Goal: Information Seeking & Learning: Find specific page/section

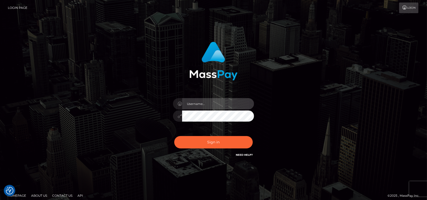
type input "petros.[PERSON_NAME]"
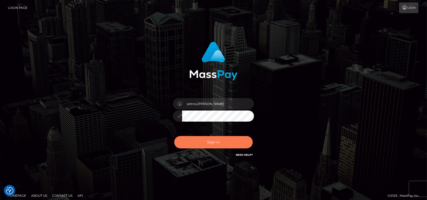
click at [214, 142] on button "Sign in" at bounding box center [213, 142] width 78 height 12
type input "petros.[PERSON_NAME]"
click at [211, 144] on button "Sign in" at bounding box center [213, 142] width 78 height 12
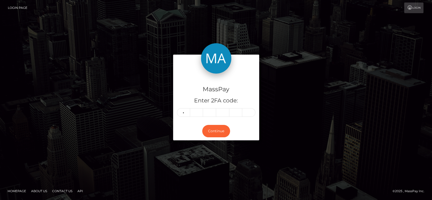
type input "3"
type input "1"
type input "3"
type input "0"
type input "8"
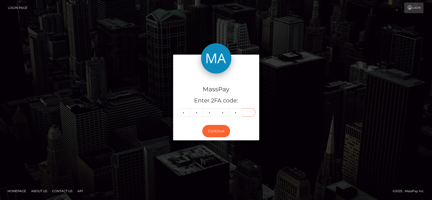
type input "2"
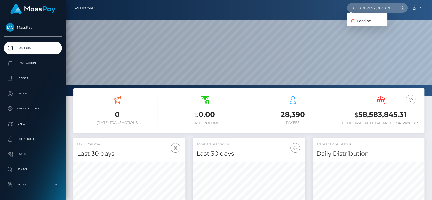
scroll to position [89, 112]
type input "greedylittlebrat@gmail.com"
click at [363, 24] on link "CHRISTINE BORBA" at bounding box center [367, 26] width 40 height 9
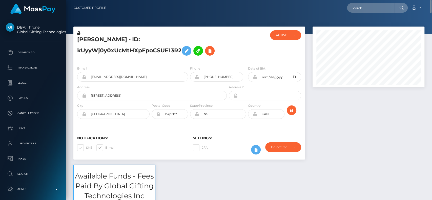
click at [96, 40] on h5 "CHRISTINE BORBA - ID: kUyyWj0y0xUcMtHXpFpoCSUE13R2" at bounding box center [150, 47] width 147 height 23
copy h5 "CHRISTINE"
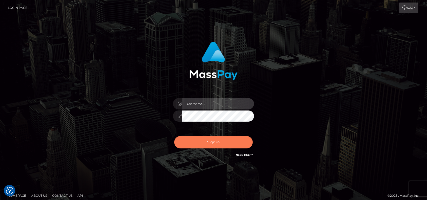
type input "petros.kidane"
click at [228, 143] on button "Sign in" at bounding box center [213, 142] width 78 height 12
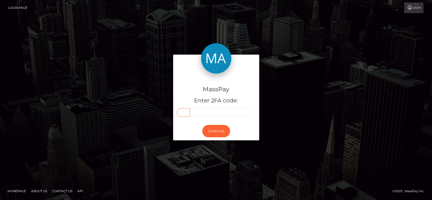
click at [178, 114] on input "text" at bounding box center [183, 112] width 13 height 9
type input "5"
type input "8"
type input "7"
click at [222, 114] on input "text" at bounding box center [222, 112] width 13 height 9
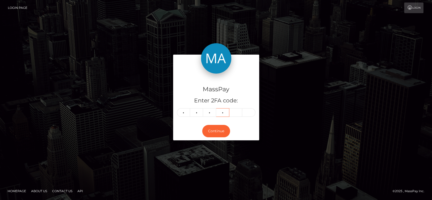
type input "1"
type input "9"
type input "1"
type input "9"
type input "1"
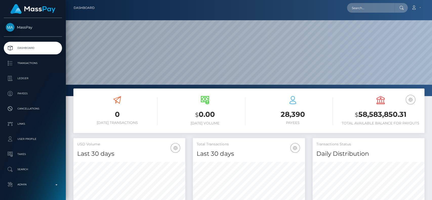
scroll to position [89, 112]
click at [370, 5] on input "text" at bounding box center [371, 8] width 48 height 10
paste input "[EMAIL_ADDRESS][DOMAIN_NAME]"
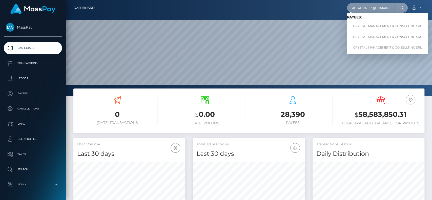
type input "[EMAIL_ADDRESS][DOMAIN_NAME]"
click at [371, 24] on link "CRYSTAL MANAGEMENT & CONSULTING SRL" at bounding box center [387, 26] width 81 height 9
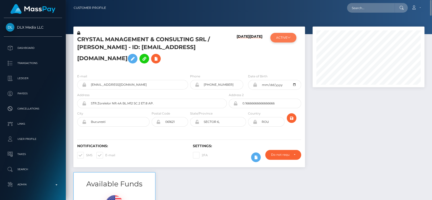
click at [288, 42] on button "ACTIVE" at bounding box center [283, 38] width 26 height 10
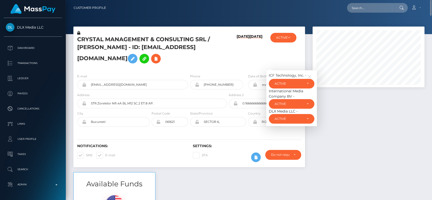
click at [257, 60] on h6 "11/16/22" at bounding box center [256, 50] width 13 height 33
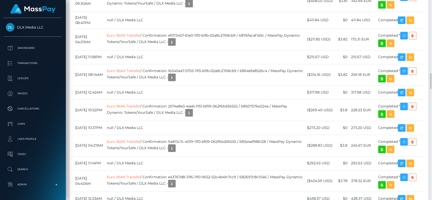
scroll to position [920, 0]
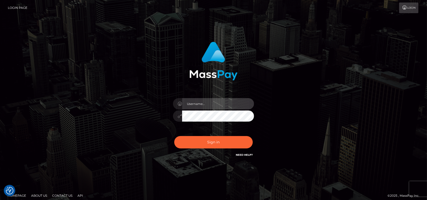
type input "petros.kidane"
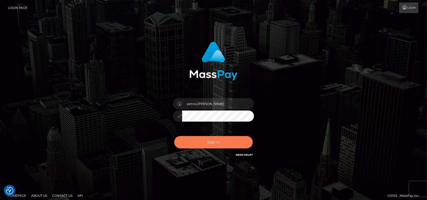
click at [208, 142] on button "Sign in" at bounding box center [213, 142] width 78 height 12
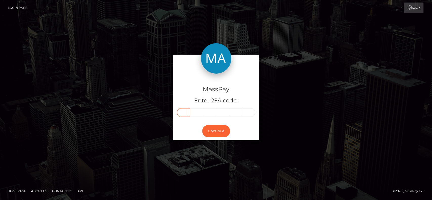
click at [184, 112] on input "text" at bounding box center [183, 112] width 13 height 9
type input "1"
type input "3"
type input "7"
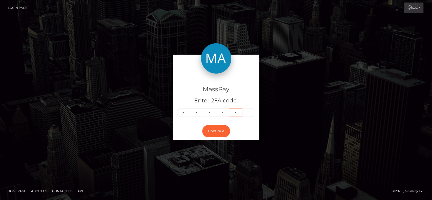
type input "4"
type input "9"
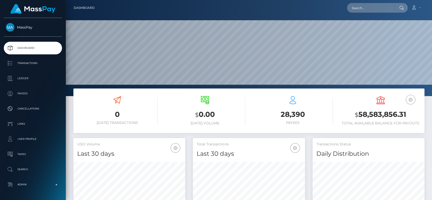
scroll to position [89, 112]
click at [358, 6] on input "text" at bounding box center [371, 8] width 48 height 10
paste input "terryn_legge@hotmail.com"
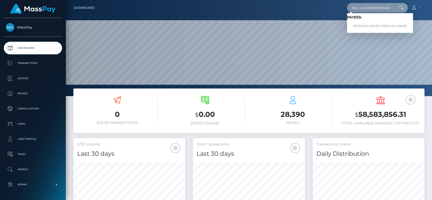
type input "terryn_legge@hotmail.com"
click at [372, 23] on link "TERRYN ANNE LEGGE" at bounding box center [380, 26] width 66 height 9
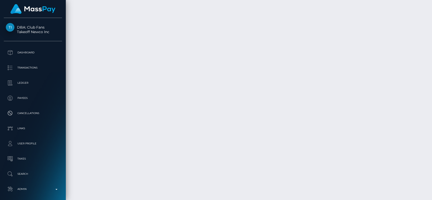
scroll to position [1047, 0]
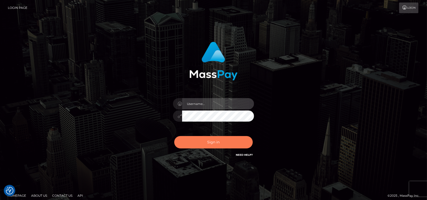
type input "petros.[PERSON_NAME]"
click at [208, 140] on button "Sign in" at bounding box center [213, 142] width 78 height 12
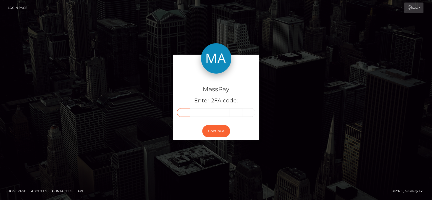
click at [181, 114] on input "text" at bounding box center [183, 112] width 13 height 9
type input "3"
type input "0"
type input "8"
type input "3"
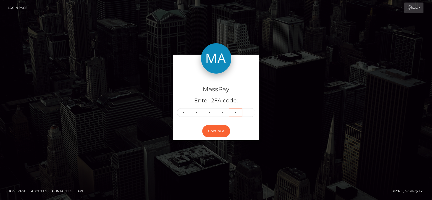
type input "1"
type input "4"
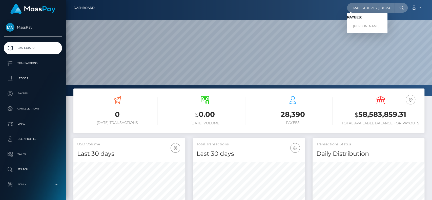
type input "drzzymarrox@gmail.com"
click at [367, 26] on link "MARWAN AAD ALI AL-QAYSI" at bounding box center [367, 26] width 40 height 9
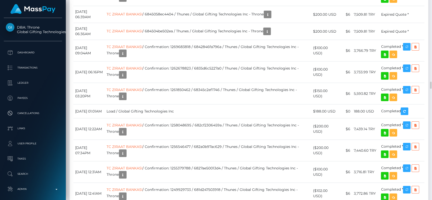
scroll to position [2316, 0]
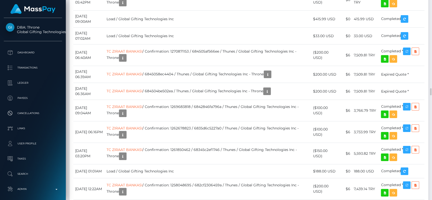
scroll to position [61, 112]
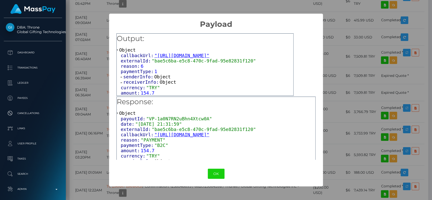
scroll to position [0, 0]
click at [143, 83] on span "receiverInfo:" at bounding box center [141, 81] width 36 height 5
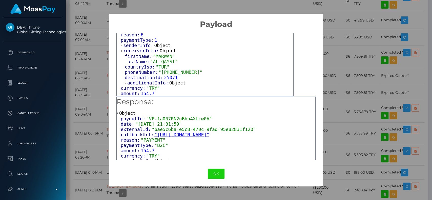
scroll to position [33, 0]
click at [144, 84] on span "additionalInfo:" at bounding box center [148, 82] width 42 height 5
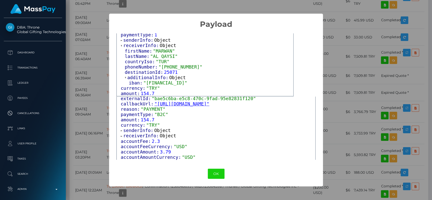
scroll to position [34, 0]
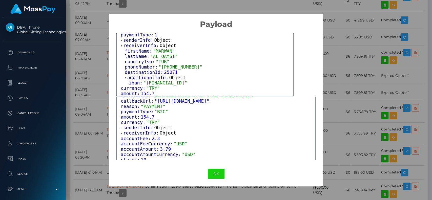
click at [140, 131] on span "receiverInfo:" at bounding box center [141, 132] width 36 height 5
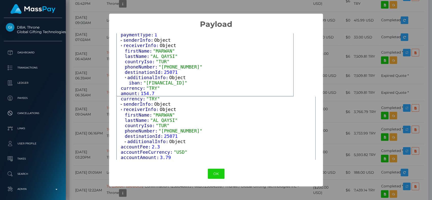
scroll to position [61, 0]
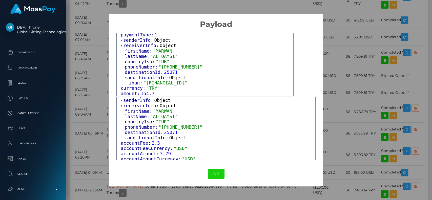
click at [140, 139] on span "additionalInfo:" at bounding box center [148, 137] width 42 height 5
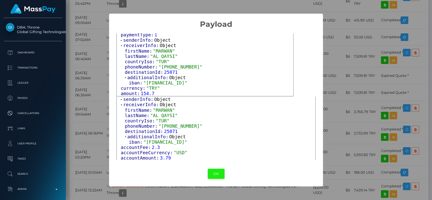
click at [213, 171] on button "OK" at bounding box center [216, 174] width 17 height 10
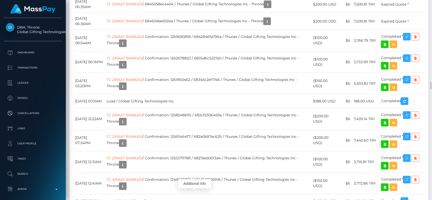
scroll to position [61, 112]
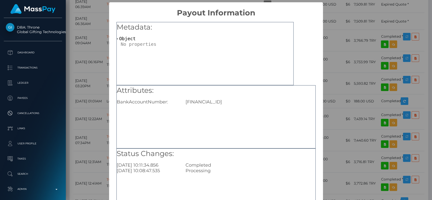
scroll to position [40, 0]
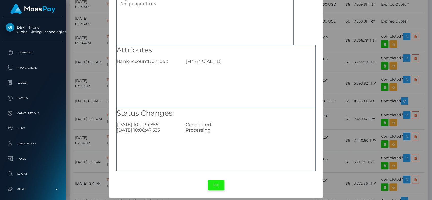
click at [214, 186] on button "OK" at bounding box center [216, 185] width 17 height 10
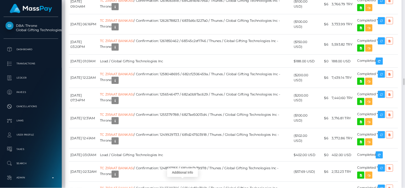
scroll to position [0, 0]
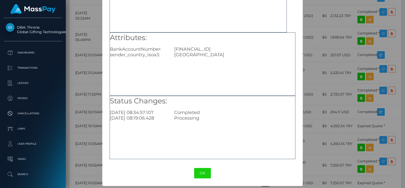
drag, startPoint x: 198, startPoint y: 173, endPoint x: 197, endPoint y: 166, distance: 6.7
click at [197, 171] on button "OK" at bounding box center [202, 173] width 17 height 10
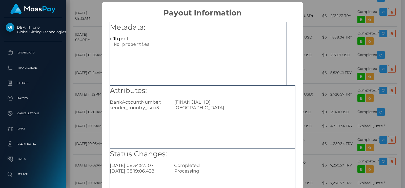
click at [222, 100] on div "TR780001001306872776105001" at bounding box center [234, 102] width 129 height 6
copy div "TR780001001306872776105001"
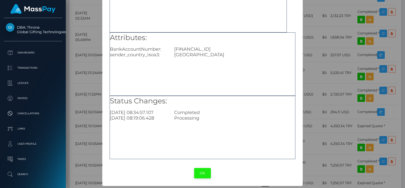
click at [198, 171] on button "OK" at bounding box center [202, 173] width 17 height 10
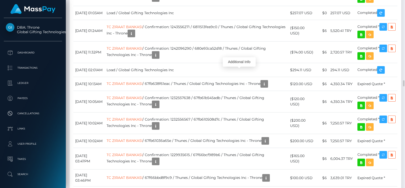
scroll to position [2607, 0]
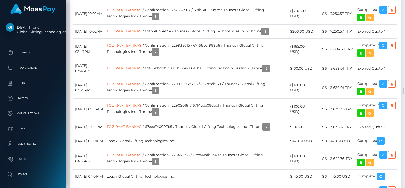
scroll to position [60, 103]
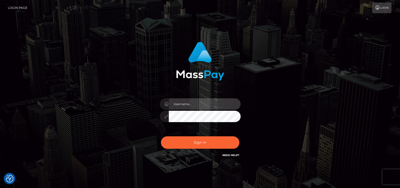
type input "petros.[PERSON_NAME]"
click at [175, 135] on div "Sign in Need Help?" at bounding box center [200, 144] width 89 height 23
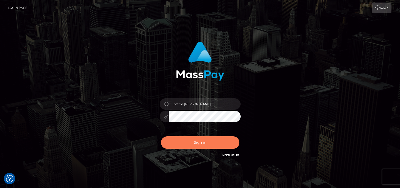
click at [187, 139] on button "Sign in" at bounding box center [200, 142] width 78 height 12
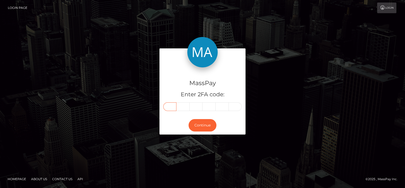
click at [173, 109] on input "text" at bounding box center [169, 106] width 13 height 9
type input "0"
type input "4"
type input "1"
click at [209, 106] on input "text" at bounding box center [208, 106] width 13 height 9
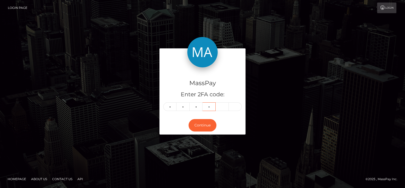
type input "2"
type input "9"
type input "5"
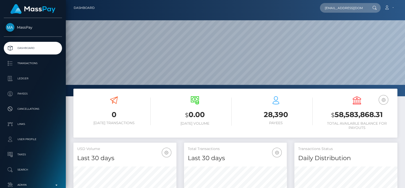
scroll to position [90, 103]
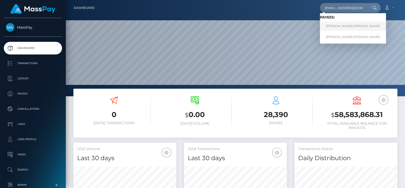
type input "findom5995@gmail.com"
click at [343, 23] on link "CYRIL PIERRE CLAUDE LANNOY" at bounding box center [353, 26] width 66 height 9
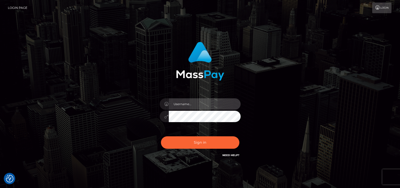
type input "petros.[PERSON_NAME]"
click at [203, 150] on div "Sign in Need Help?" at bounding box center [200, 144] width 89 height 23
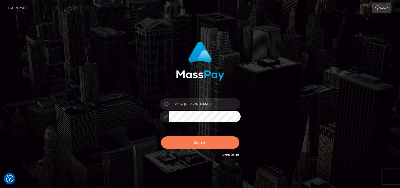
click at [207, 146] on button "Sign in" at bounding box center [200, 142] width 78 height 12
type input "petros.[PERSON_NAME]"
click at [213, 144] on button "Sign in" at bounding box center [200, 142] width 78 height 12
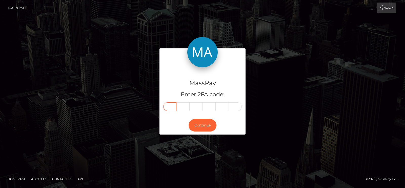
click at [170, 107] on input "text" at bounding box center [169, 106] width 13 height 9
type input "3"
type input "2"
type input "6"
type input "4"
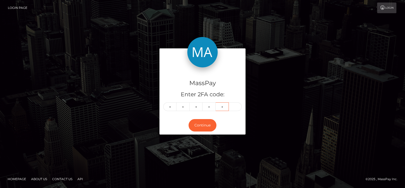
type input "0"
type input "3"
type input "2"
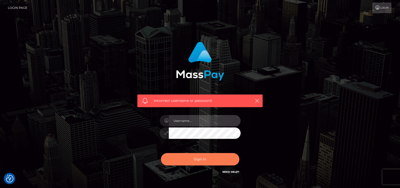
type input "petros.kidane"
click at [194, 157] on button "Sign in" at bounding box center [200, 159] width 78 height 12
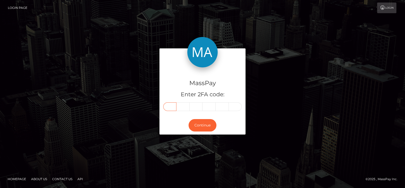
click at [171, 108] on input "text" at bounding box center [169, 106] width 13 height 9
type input "8"
type input "5"
type input "2"
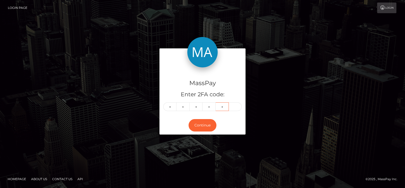
type input "1"
type input "2"
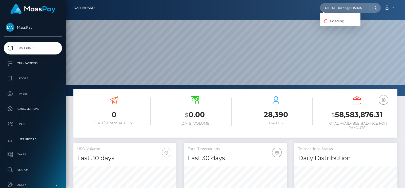
scroll to position [90, 103]
type input "[EMAIL_ADDRESS][DOMAIN_NAME]"
click at [331, 25] on link "Chubbycheez" at bounding box center [340, 26] width 40 height 9
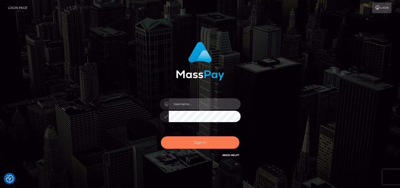
type input "petros.kidane"
click at [182, 142] on button "Sign in" at bounding box center [200, 142] width 78 height 12
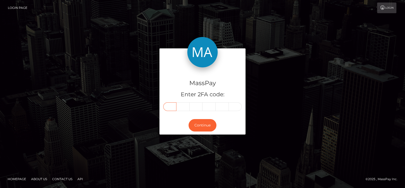
click at [171, 104] on input "text" at bounding box center [169, 106] width 13 height 9
type input "0"
type input "6"
type input "9"
click at [170, 28] on div "MassPay Enter 2FA code: 0 6 9 069 Continue" at bounding box center [202, 93] width 405 height 167
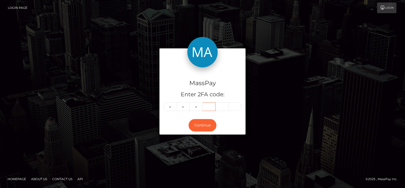
click at [211, 106] on input "text" at bounding box center [208, 106] width 13 height 9
type input "6"
type input "4"
type input "9"
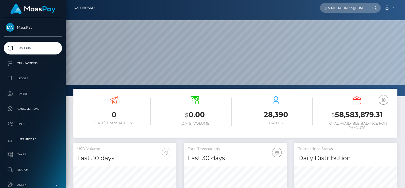
scroll to position [0, 6]
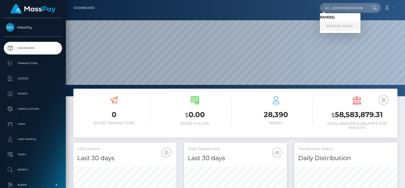
type input "[EMAIL_ADDRESS][DOMAIN_NAME]"
click at [345, 25] on link "[PERSON_NAME]" at bounding box center [340, 26] width 40 height 9
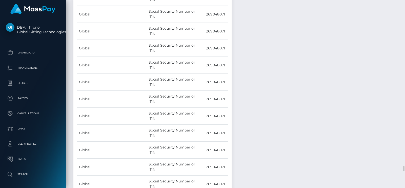
scroll to position [3604, 0]
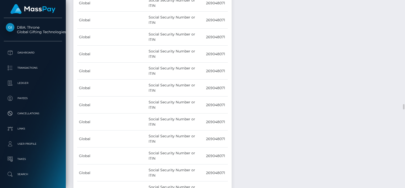
scroll to position [3550, 0]
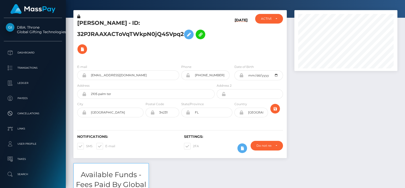
scroll to position [0, 0]
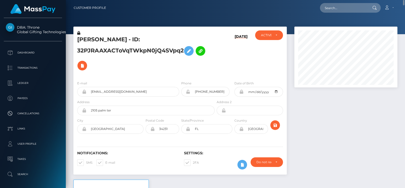
click at [90, 41] on h5 "NICHOLE KATELYN KAUTZ - ID: 32PJRAAXACToVqTWkpN0jQ4SVpq2" at bounding box center [144, 54] width 135 height 37
copy h5 "NICHOLE"
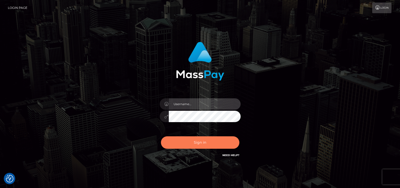
type input "petros.[PERSON_NAME]"
drag, startPoint x: 179, startPoint y: 142, endPoint x: 182, endPoint y: 145, distance: 4.1
click at [182, 145] on button "Sign in" at bounding box center [200, 142] width 78 height 12
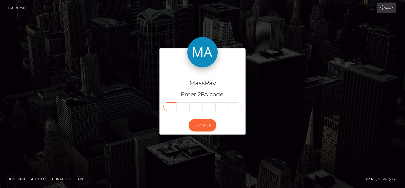
click at [172, 104] on input "text" at bounding box center [169, 106] width 13 height 9
type input "5"
type input "6"
type input "5"
type input "1"
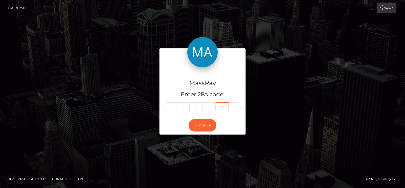
type input "4"
type input "9"
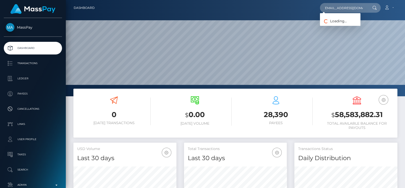
scroll to position [90, 103]
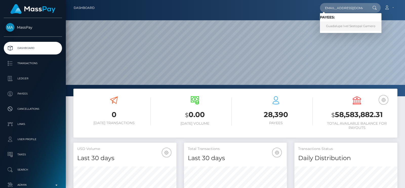
type input "[EMAIL_ADDRESS][DOMAIN_NAME]"
click at [337, 22] on link "Guadalupe Ivel Sestopal Gamero" at bounding box center [350, 26] width 61 height 9
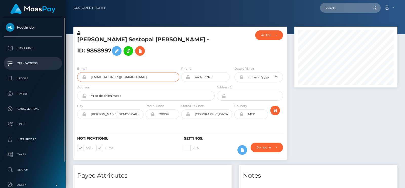
drag, startPoint x: 148, startPoint y: 79, endPoint x: 13, endPoint y: 69, distance: 135.5
click at [13, 69] on div "Feetfinder Dashboard Transactions Ledger Payees" at bounding box center [202, 94] width 405 height 188
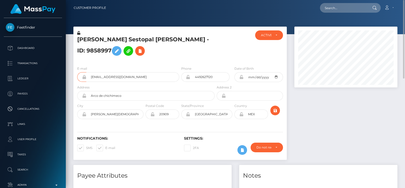
click at [92, 35] on div "Guadalupe Ivel Sestopal Gamero - ID: 9858997" at bounding box center [144, 46] width 142 height 32
click at [95, 37] on h5 "Guadalupe Ivel Sestopal Gamero - ID: 9858997" at bounding box center [144, 47] width 135 height 23
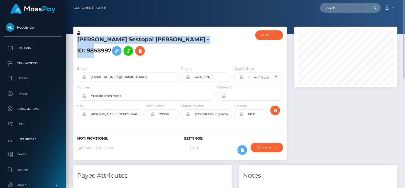
click at [95, 37] on h5 "Guadalupe Ivel Sestopal Gamero - ID: 9858997" at bounding box center [144, 47] width 135 height 23
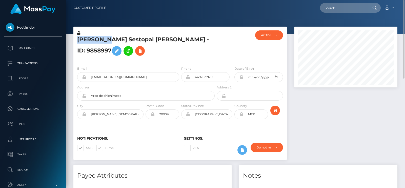
click at [95, 37] on h5 "Guadalupe Ivel Sestopal Gamero - ID: 9858997" at bounding box center [144, 47] width 135 height 23
copy h5 "Guadalupe"
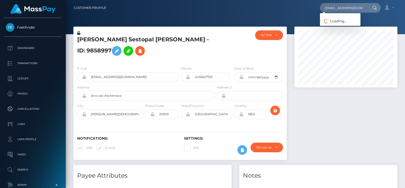
scroll to position [60, 103]
type input "[EMAIL_ADDRESS][DOMAIN_NAME]"
click at [342, 22] on link "Reem Al-Jassim Al-Muhammad" at bounding box center [340, 26] width 40 height 9
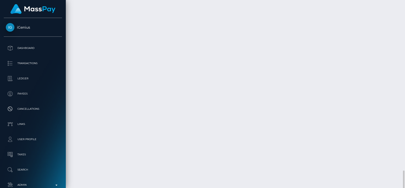
scroll to position [1757, 0]
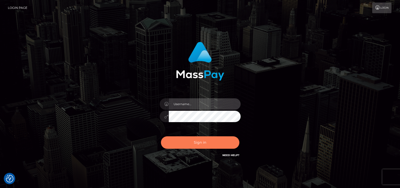
type input "petros.[PERSON_NAME]"
click at [192, 142] on button "Sign in" at bounding box center [200, 142] width 78 height 12
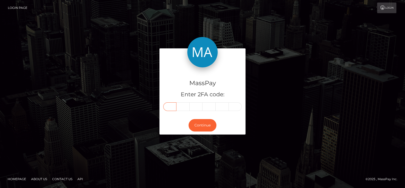
click at [171, 106] on input "text" at bounding box center [169, 106] width 13 height 9
type input "2"
type input "7"
type input "0"
type input "1"
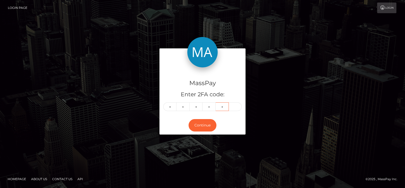
type input "8"
type input "4"
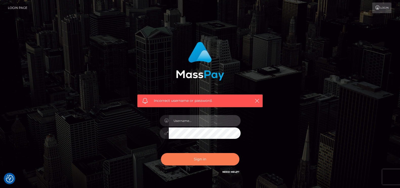
type input "petros.kidane"
click at [200, 163] on button "Sign in" at bounding box center [200, 159] width 78 height 12
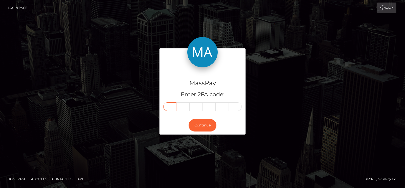
click at [166, 109] on input "text" at bounding box center [169, 106] width 13 height 9
type input "2"
type input "7"
type input "0"
type input "1"
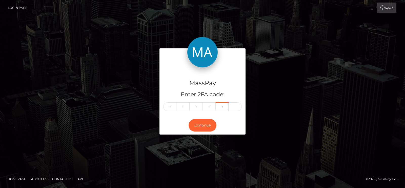
type input "8"
type input "7"
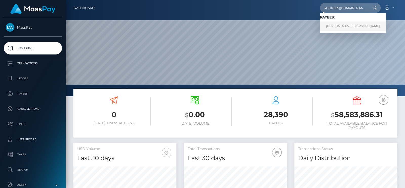
type input "[EMAIL_ADDRESS][DOMAIN_NAME]"
click at [339, 25] on link "Linda Alexandra morales" at bounding box center [353, 26] width 66 height 9
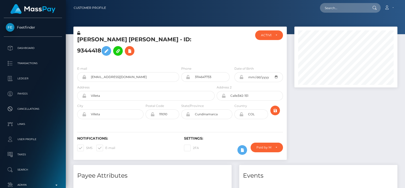
scroll to position [60, 103]
click at [331, 9] on input "text" at bounding box center [344, 8] width 48 height 10
paste input "[EMAIL_ADDRESS][DOMAIN_NAME]"
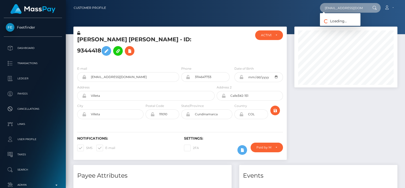
scroll to position [0, 13]
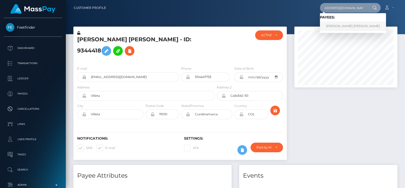
type input "[EMAIL_ADDRESS][DOMAIN_NAME]"
click at [343, 25] on link "Linda Alexandra morales" at bounding box center [353, 26] width 66 height 9
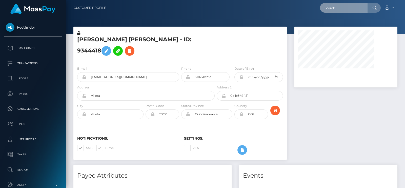
click at [340, 10] on input "text" at bounding box center [344, 8] width 48 height 10
paste input "[EMAIL_ADDRESS][DOMAIN_NAME]"
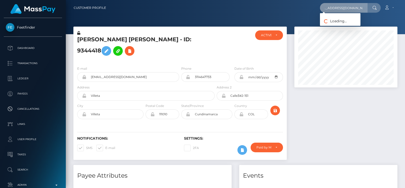
scroll to position [0, 9]
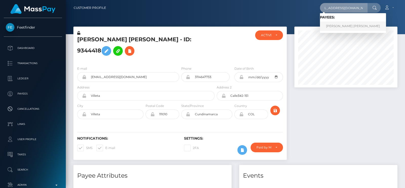
type input "addison_brideau@outlook.com"
click at [331, 23] on link "Addison Rolla Brideau" at bounding box center [353, 26] width 66 height 9
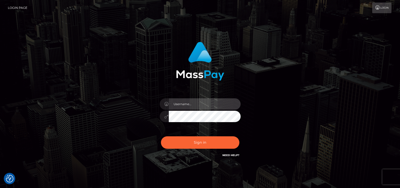
type input "petros.kidane"
click at [196, 151] on div "Sign in Need Help?" at bounding box center [200, 144] width 89 height 23
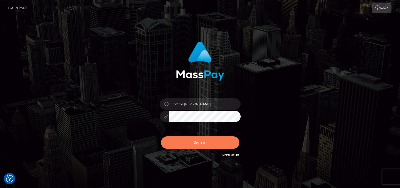
click at [194, 144] on button "Sign in" at bounding box center [200, 142] width 78 height 12
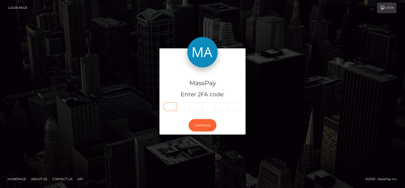
click at [168, 108] on input "text" at bounding box center [169, 106] width 13 height 9
type input "6"
type input "1"
type input "7"
type input "6"
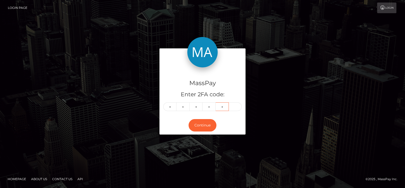
type input "6"
type input "1"
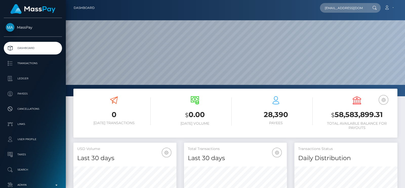
scroll to position [90, 103]
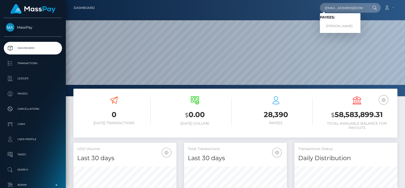
type input "[EMAIL_ADDRESS][DOMAIN_NAME]"
click at [331, 23] on link "Brenda Lockhart" at bounding box center [340, 26] width 40 height 9
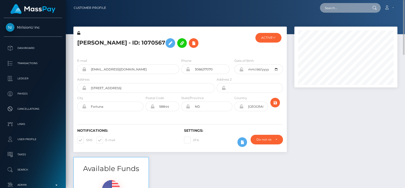
click at [325, 8] on input "text" at bounding box center [344, 8] width 48 height 10
paste input "[EMAIL_ADDRESS][DOMAIN_NAME]"
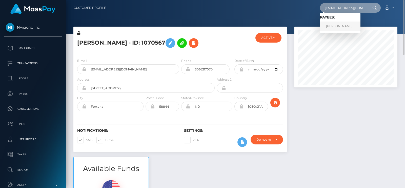
type input "[EMAIL_ADDRESS][DOMAIN_NAME]"
click at [340, 24] on link "[PERSON_NAME]" at bounding box center [340, 26] width 40 height 9
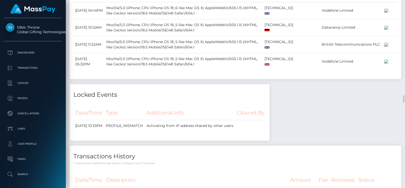
scroll to position [2288, 0]
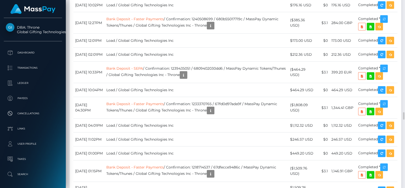
scroll to position [2777, 0]
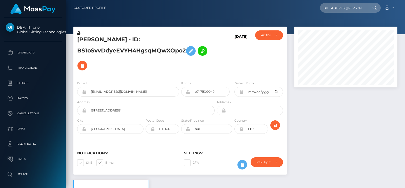
scroll to position [0, 6]
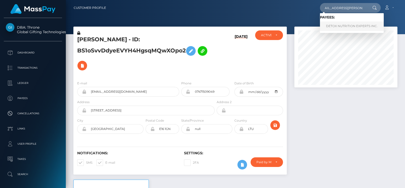
type input "[EMAIL_ADDRESS][PERSON_NAME][DOMAIN_NAME]"
click at [340, 26] on link "DETOX NUTRITION EXPERTS INC." at bounding box center [352, 26] width 64 height 9
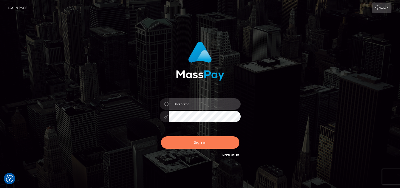
type input "petros.[PERSON_NAME]"
click at [191, 144] on button "Sign in" at bounding box center [200, 142] width 78 height 12
type input "petros.kidane"
click at [217, 148] on button "Sign in" at bounding box center [200, 142] width 78 height 12
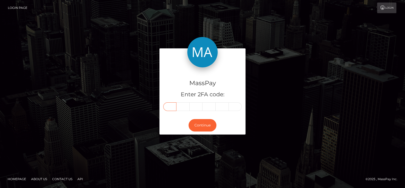
click at [167, 105] on input "text" at bounding box center [169, 106] width 13 height 9
type input "1"
type input "7"
type input "9"
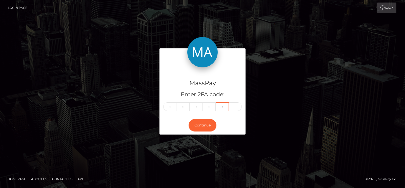
type input "6"
click at [107, 112] on div "MassPay Enter 2FA code: 1 1 7 9 6 11796 Continue" at bounding box center [202, 93] width 289 height 91
click at [237, 103] on input "text" at bounding box center [235, 106] width 13 height 9
type input "9"
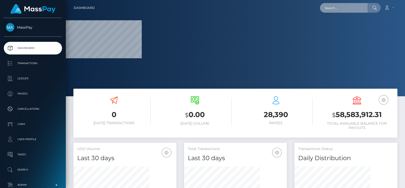
click at [346, 10] on input "text" at bounding box center [344, 8] width 48 height 10
paste input "[EMAIL_ADDRESS][DOMAIN_NAME]"
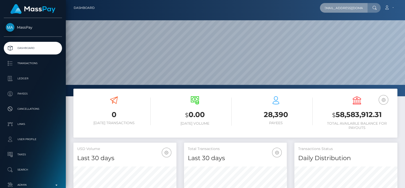
scroll to position [0, 1]
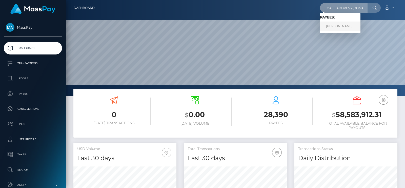
type input "ayostephania@gmail.com"
click at [338, 23] on link "STEPHANIA AYO" at bounding box center [340, 26] width 40 height 9
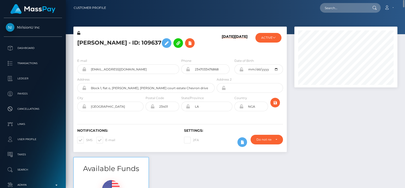
click at [92, 43] on h5 "STEPHANIA AYO - ID: 109637" at bounding box center [144, 43] width 135 height 15
copy h5 "STEPHANIA"
click at [131, 59] on div "E-mail ayostephania@gmail.com" at bounding box center [128, 66] width 102 height 16
drag, startPoint x: 146, startPoint y: 72, endPoint x: 68, endPoint y: 63, distance: 78.3
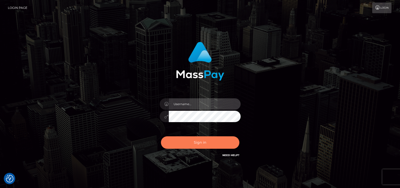
type input "petros.kidane"
click at [199, 143] on button "Sign in" at bounding box center [200, 142] width 78 height 12
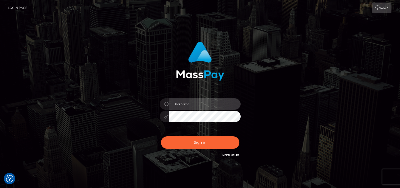
type input "petros.[PERSON_NAME]"
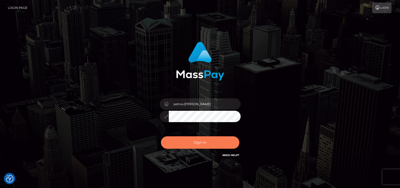
click at [199, 143] on button "Sign in" at bounding box center [200, 142] width 78 height 12
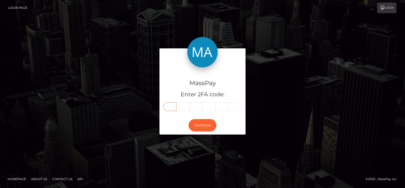
click at [171, 107] on input "text" at bounding box center [169, 106] width 13 height 9
type input "5"
type input "2"
type input "5"
click at [213, 107] on input "text" at bounding box center [208, 106] width 13 height 9
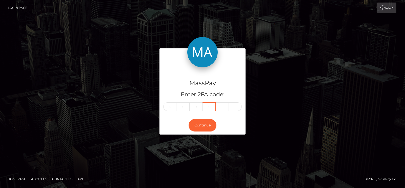
type input "0"
type input "1"
type input "8"
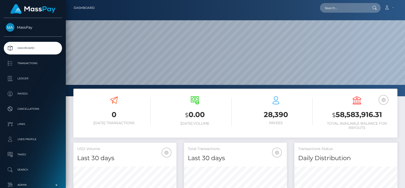
scroll to position [90, 103]
click at [339, 7] on input "text" at bounding box center [344, 8] width 48 height 10
paste input "[EMAIL_ADDRESS][DOMAIN_NAME]"
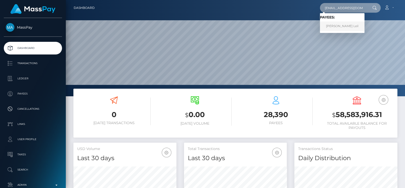
type input "[EMAIL_ADDRESS][DOMAIN_NAME]"
click at [332, 26] on link "[PERSON_NAME] Leil" at bounding box center [342, 26] width 45 height 9
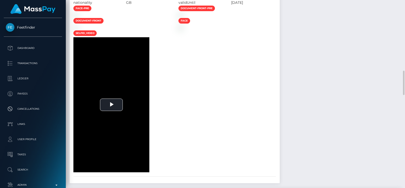
scroll to position [541, 0]
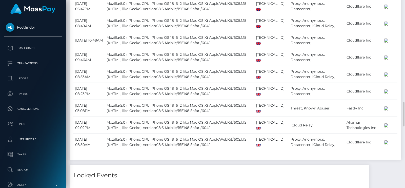
scroll to position [793, 0]
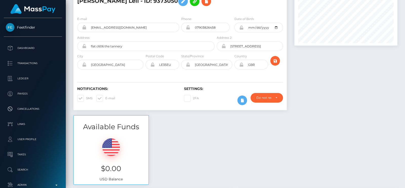
scroll to position [0, 0]
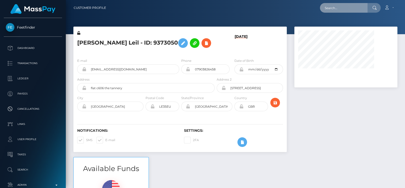
click at [342, 11] on input "text" at bounding box center [344, 8] width 48 height 10
paste input "[EMAIL_ADDRESS][DOMAIN_NAME]"
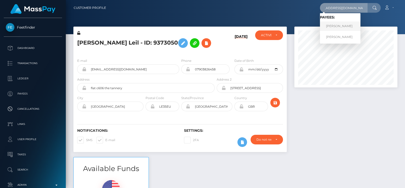
type input "[EMAIL_ADDRESS][DOMAIN_NAME]"
click at [335, 24] on link "[PERSON_NAME]" at bounding box center [340, 26] width 40 height 9
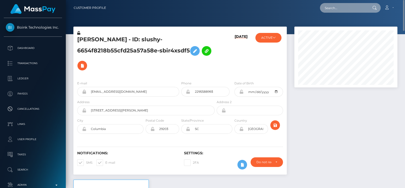
click at [334, 8] on input "text" at bounding box center [344, 8] width 48 height 10
paste input "[EMAIL_ADDRESS][DOMAIN_NAME]"
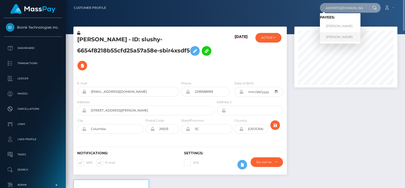
type input "[EMAIL_ADDRESS][DOMAIN_NAME]"
click at [334, 36] on link "Chrystal Hewitt-Stephen" at bounding box center [340, 36] width 40 height 9
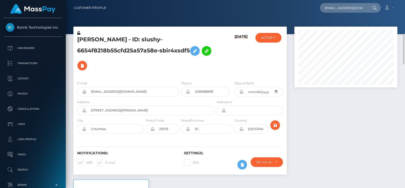
scroll to position [30, 0]
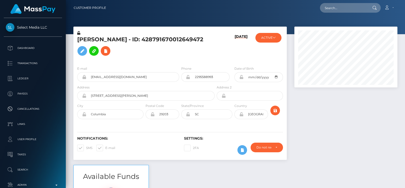
scroll to position [60, 103]
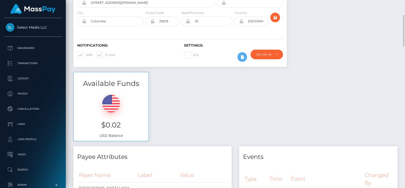
scroll to position [93, 0]
click at [179, 73] on div "Available Funds $0.02 USD Balance" at bounding box center [236, 108] width 332 height 74
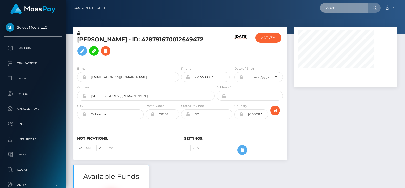
click at [337, 8] on input "text" at bounding box center [344, 8] width 48 height 10
paste input "[EMAIL_ADDRESS][DOMAIN_NAME]"
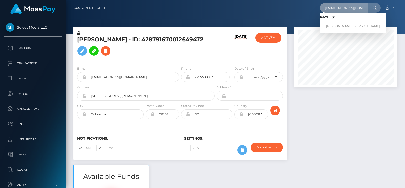
type input "[EMAIL_ADDRESS][DOMAIN_NAME]"
click at [341, 22] on link "[PERSON_NAME] [PERSON_NAME]" at bounding box center [353, 26] width 66 height 9
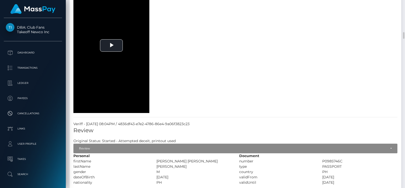
scroll to position [920, 0]
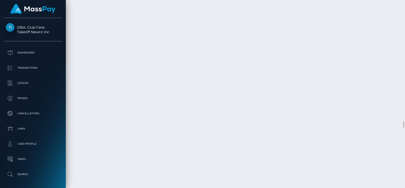
scroll to position [3182, 0]
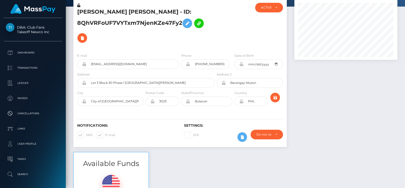
scroll to position [0, 0]
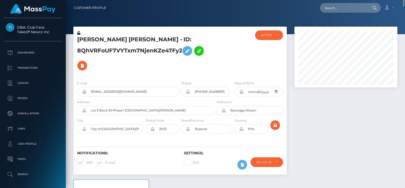
click at [88, 39] on h5 "RICHARD DELA CRUZ PASCUAL - ID: 8QhVRFoUF7VYTxm7NjenKZe47Fy2" at bounding box center [144, 54] width 135 height 37
copy h5 "RICHARD"
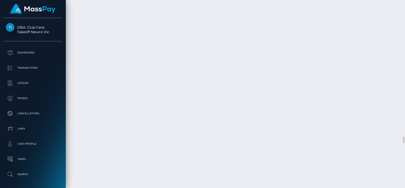
scroll to position [3782, 0]
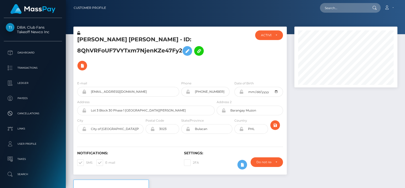
scroll to position [60, 103]
click at [356, 12] on input "text" at bounding box center [344, 8] width 48 height 10
paste input "[EMAIL_ADDRESS][DOMAIN_NAME]"
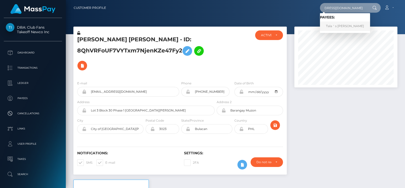
type input "[EMAIL_ADDRESS][DOMAIN_NAME]"
click at [333, 25] on link "Tala＇s Abdullah" at bounding box center [345, 26] width 50 height 9
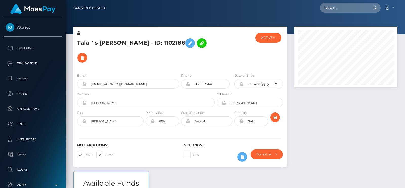
scroll to position [60, 103]
click at [187, 42] on icon at bounding box center [190, 43] width 6 height 6
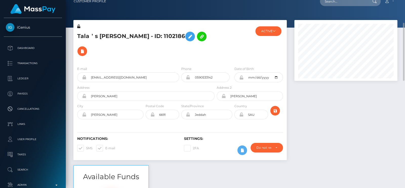
scroll to position [0, 0]
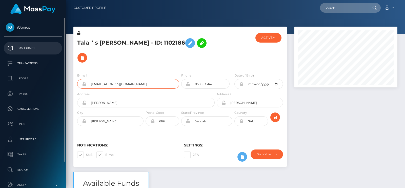
drag, startPoint x: 170, startPoint y: 69, endPoint x: 47, endPoint y: 53, distance: 124.0
click at [47, 53] on div "iGenius Dashboard Transactions Ledger Payees" at bounding box center [202, 94] width 405 height 188
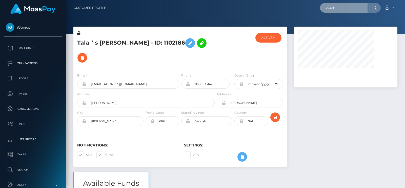
click at [330, 7] on input "text" at bounding box center [344, 8] width 48 height 10
paste input "[EMAIL_ADDRESS][DOMAIN_NAME]"
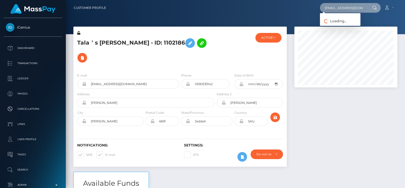
paste input "[EMAIL_ADDRESS][DOMAIN_NAME]"
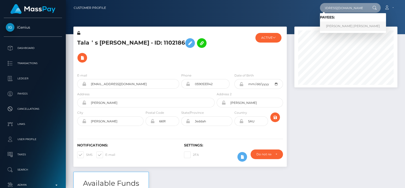
type input "[EMAIL_ADDRESS][DOMAIN_NAME]"
click at [331, 23] on link "[PERSON_NAME] [PERSON_NAME]" at bounding box center [353, 26] width 66 height 9
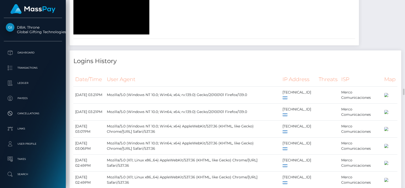
scroll to position [2633, 0]
click at [79, 30] on span "Video Player" at bounding box center [78, 30] width 10 height 0
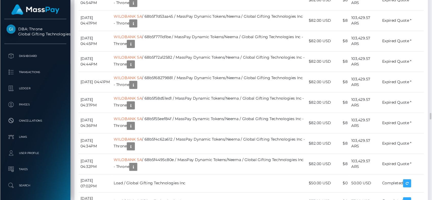
scroll to position [61, 112]
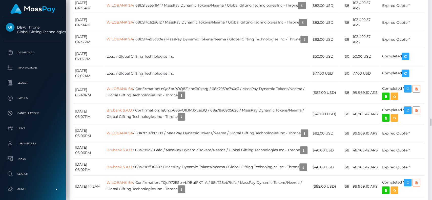
drag, startPoint x: 362, startPoint y: 1, endPoint x: 245, endPoint y: 80, distance: 140.8
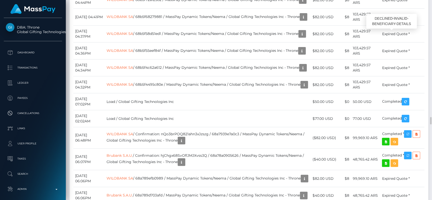
scroll to position [0, 0]
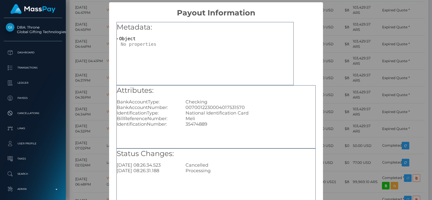
click at [228, 107] on div "0070012230004017531570" at bounding box center [250, 108] width 137 height 6
copy div "0070012230004017531570"
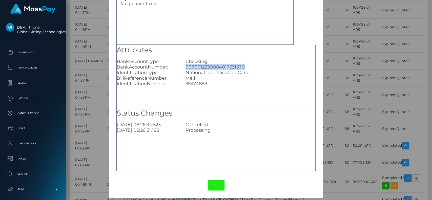
click at [215, 184] on button "OK" at bounding box center [216, 185] width 17 height 10
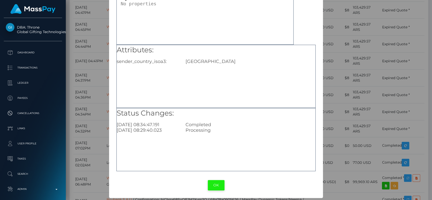
click at [210, 183] on button "OK" at bounding box center [216, 185] width 17 height 10
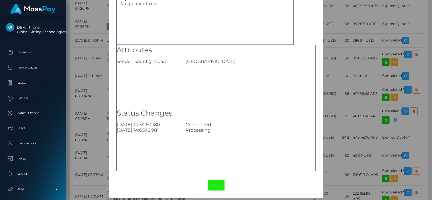
click at [215, 181] on button "OK" at bounding box center [216, 185] width 17 height 10
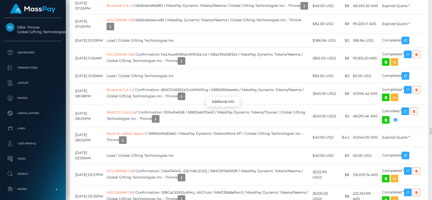
scroll to position [61, 112]
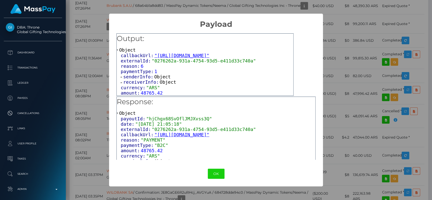
click at [136, 83] on span "receiverInfo:" at bounding box center [141, 81] width 36 height 5
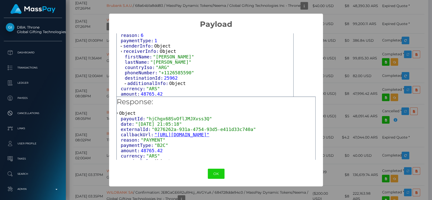
scroll to position [33, 0]
click at [143, 80] on span "additionalInfo:" at bounding box center [148, 82] width 42 height 5
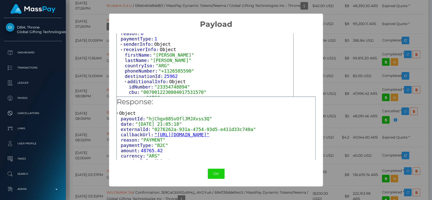
scroll to position [44, 0]
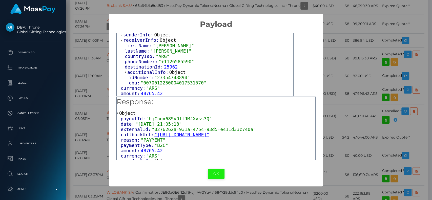
click at [218, 171] on button "OK" at bounding box center [216, 174] width 17 height 10
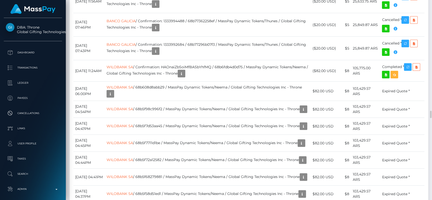
scroll to position [3005, 0]
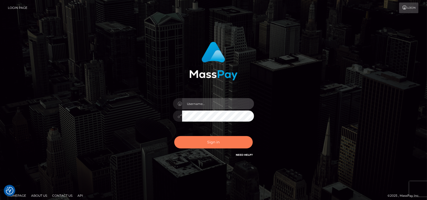
type input "petros.kidane"
click at [191, 141] on button "Sign in" at bounding box center [213, 142] width 78 height 12
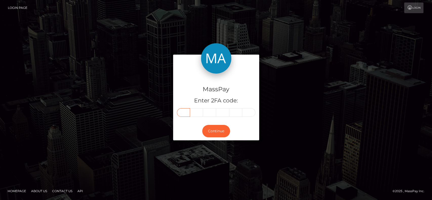
click at [182, 112] on input "text" at bounding box center [183, 112] width 13 height 9
type input "0"
type input "7"
type input "3"
click at [224, 43] on div "MassPay Enter 2FA code: 0 7 3 073 Continue" at bounding box center [216, 100] width 432 height 167
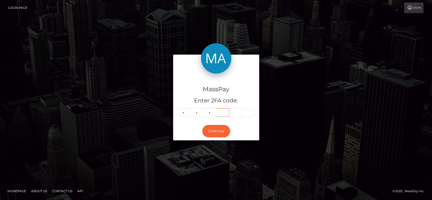
click at [221, 112] on input "text" at bounding box center [222, 112] width 13 height 9
type input "0"
type input "9"
type input "4"
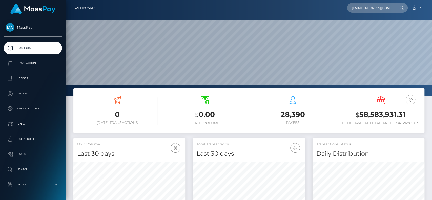
scroll to position [89, 112]
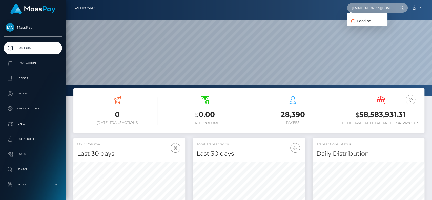
paste input "Thebaddiepov@gmail.com"
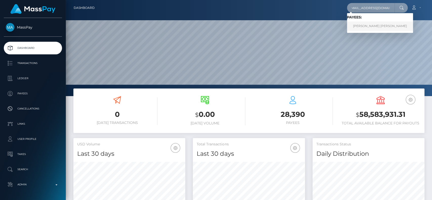
type input "Thebaddiepov@gmail.com"
click at [369, 25] on link "ALEJANDRINA JASMINE RONDON" at bounding box center [380, 26] width 66 height 9
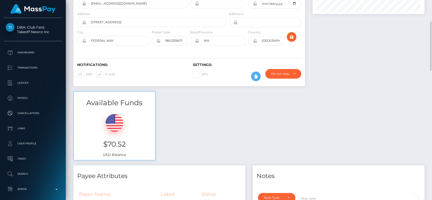
scroll to position [77, 0]
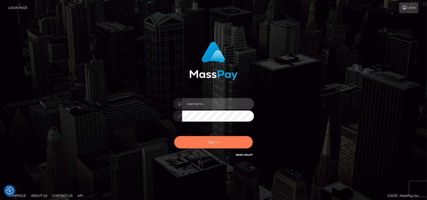
type input "petros.[PERSON_NAME]"
click at [212, 143] on button "Sign in" at bounding box center [213, 142] width 78 height 12
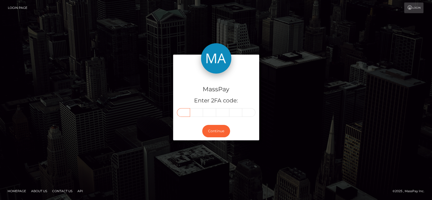
click at [184, 110] on input "text" at bounding box center [183, 112] width 13 height 9
type input "8"
type input "2"
type input "9"
type input "2"
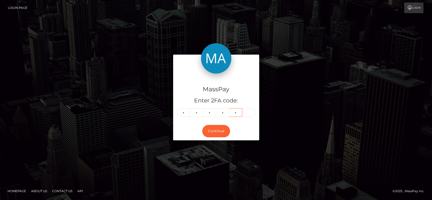
type input "2"
type input "4"
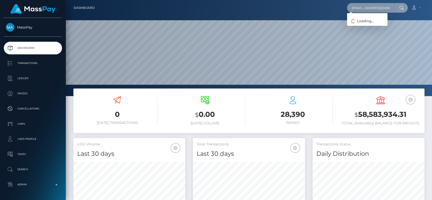
paste input "WORLD INFO"
paste input "[EMAIL_ADDRESS][DOMAIN_NAME]"
click at [379, 11] on input "[EMAIL_ADDRESS][DOMAIN_NAME]" at bounding box center [371, 8] width 48 height 10
paste input "hennybabyluh"
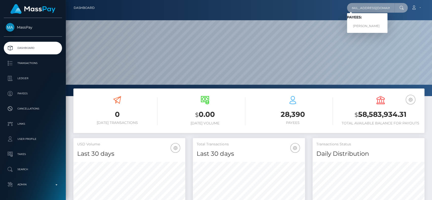
type input "[EMAIL_ADDRESS][DOMAIN_NAME]"
click at [376, 22] on link "[PERSON_NAME]" at bounding box center [367, 26] width 40 height 9
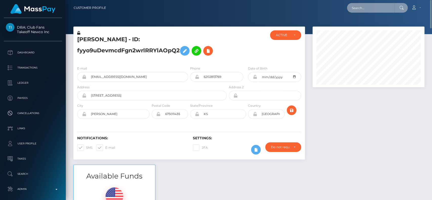
click at [366, 9] on input "text" at bounding box center [371, 8] width 48 height 10
paste input "[EMAIL_ADDRESS][DOMAIN_NAME]"
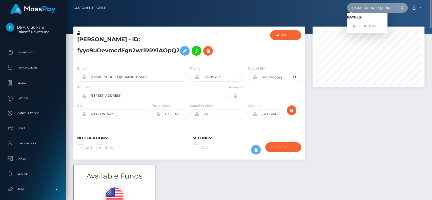
type input "[EMAIL_ADDRESS][DOMAIN_NAME]"
click at [372, 23] on link "[PERSON_NAME]" at bounding box center [367, 26] width 40 height 9
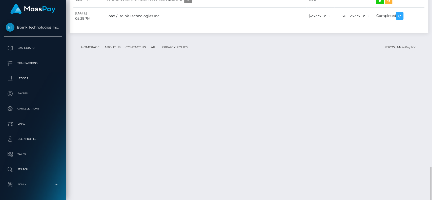
scroll to position [571, 0]
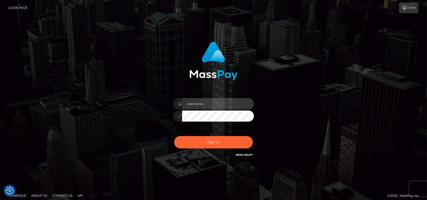
type input "petros.[PERSON_NAME]"
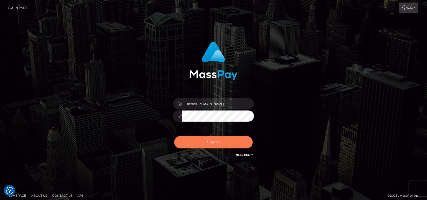
click at [204, 142] on button "Sign in" at bounding box center [213, 142] width 78 height 12
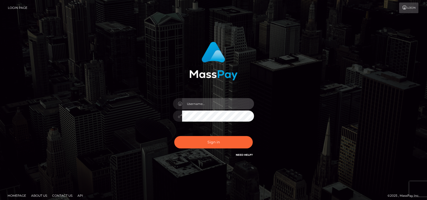
type input "petros.kidane"
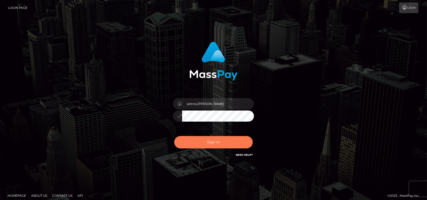
click at [211, 140] on button "Sign in" at bounding box center [213, 142] width 78 height 12
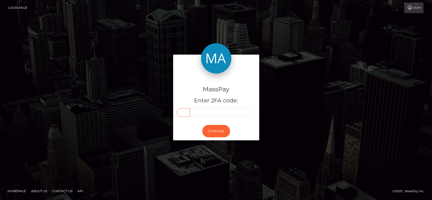
click at [181, 112] on input "text" at bounding box center [183, 112] width 13 height 9
paste input "6"
type input "6"
type input "8"
type input "6"
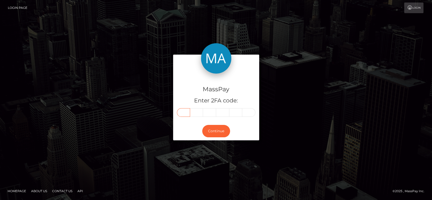
type input "4"
type input "3"
type input "6"
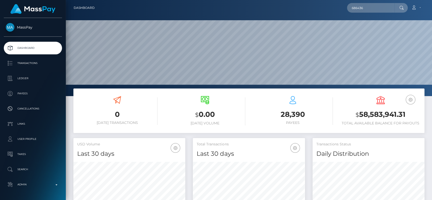
scroll to position [89, 112]
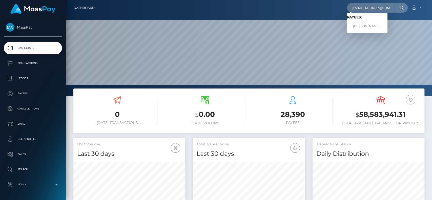
type input "[EMAIL_ADDRESS][DOMAIN_NAME]"
click at [369, 23] on link "ABIGAIL ANTONIK" at bounding box center [367, 26] width 40 height 9
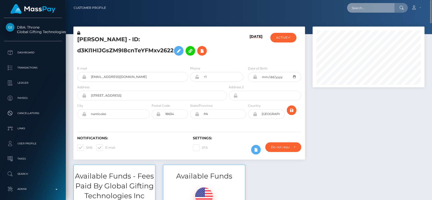
click at [364, 5] on input "text" at bounding box center [371, 8] width 48 height 10
paste input "[EMAIL_ADDRESS][DOMAIN_NAME]"
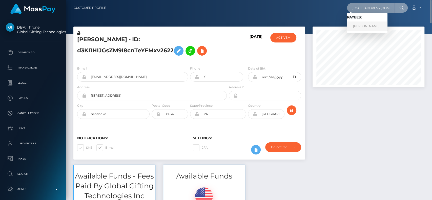
type input "[EMAIL_ADDRESS][DOMAIN_NAME]"
click at [366, 25] on link "[PERSON_NAME]" at bounding box center [367, 26] width 40 height 9
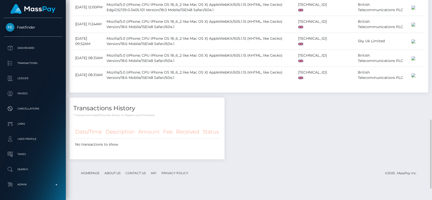
scroll to position [381, 0]
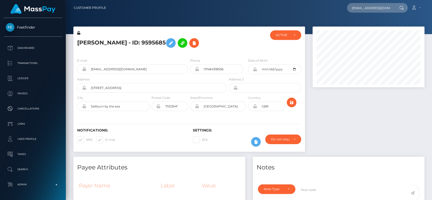
scroll to position [61, 112]
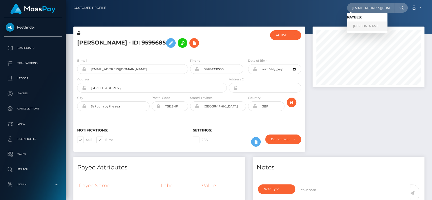
type input "[EMAIL_ADDRESS][DOMAIN_NAME]"
click at [353, 27] on link "Nic Wozniak" at bounding box center [367, 26] width 40 height 9
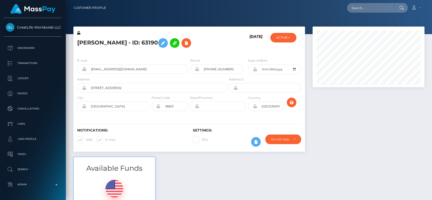
scroll to position [61, 112]
click at [366, 5] on input "text" at bounding box center [371, 8] width 48 height 10
paste input "[EMAIL_ADDRESS][DOMAIN_NAME]"
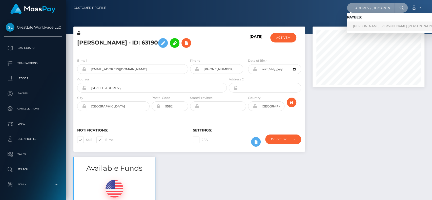
type input "[EMAIL_ADDRESS][DOMAIN_NAME]"
click at [364, 28] on link "[PERSON_NAME] [PERSON_NAME] [PERSON_NAME]" at bounding box center [393, 26] width 93 height 9
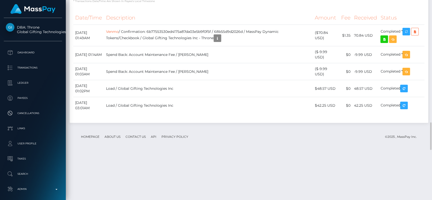
scroll to position [884, 0]
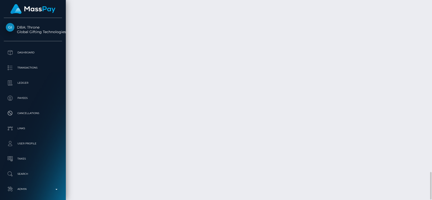
scroll to position [1240, 0]
drag, startPoint x: 115, startPoint y: 32, endPoint x: 146, endPoint y: 74, distance: 51.8
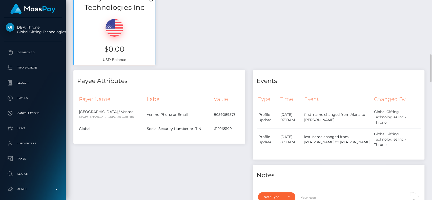
scroll to position [172, 0]
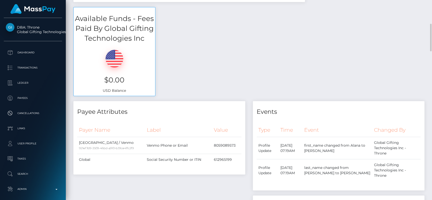
click at [368, 51] on div "Available Funds - Fees Paid By Global Gifting Technologies Inc $0.00 USD Balance" at bounding box center [249, 54] width 359 height 94
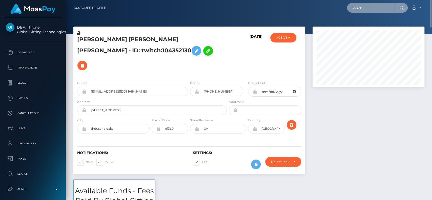
click at [366, 9] on input "text" at bounding box center [371, 8] width 48 height 10
paste input "[PERSON_NAME][EMAIL_ADDRESS][DOMAIN_NAME]"
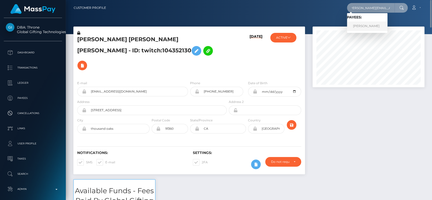
type input "[PERSON_NAME][EMAIL_ADDRESS][DOMAIN_NAME]"
click at [362, 27] on link "ZOICA PETCU" at bounding box center [367, 26] width 40 height 9
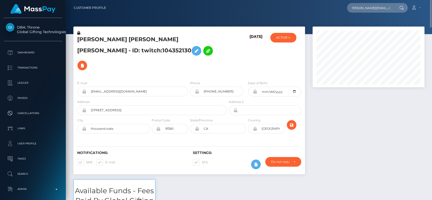
scroll to position [0, 0]
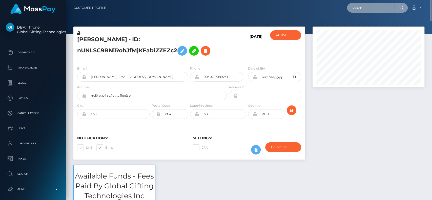
click at [359, 10] on input "text" at bounding box center [371, 8] width 48 height 10
paste input "[EMAIL_ADDRESS][DOMAIN_NAME]"
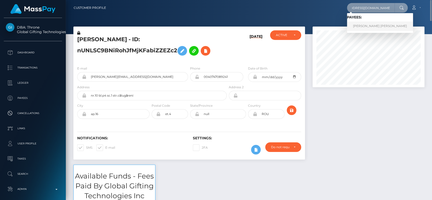
type input "[EMAIL_ADDRESS][DOMAIN_NAME]"
click at [365, 26] on link "daniela galvez magon" at bounding box center [380, 26] width 66 height 9
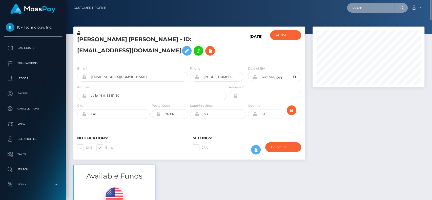
click at [364, 11] on input "text" at bounding box center [371, 8] width 48 height 10
paste input "zureeal@hotmail.com"
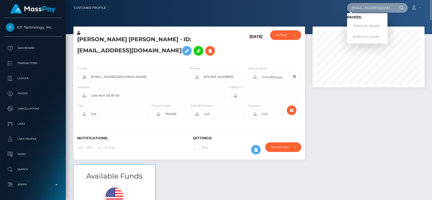
type input "zureeal@hotmail.com"
click at [368, 22] on link "ZOE ROBERTS" at bounding box center [367, 26] width 40 height 9
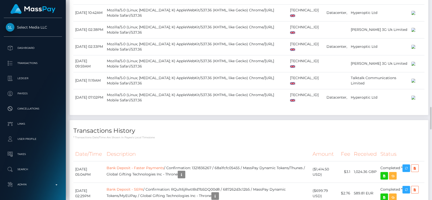
scroll to position [948, 0]
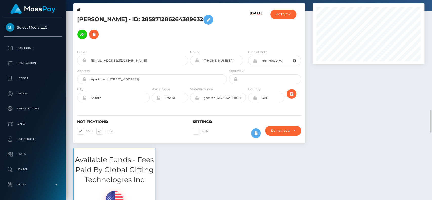
scroll to position [0, 0]
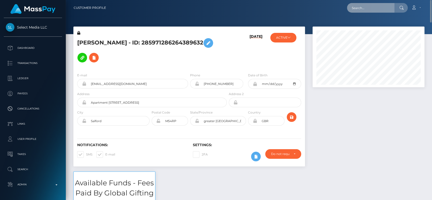
click at [368, 6] on input "text" at bounding box center [371, 8] width 48 height 10
paste input "[EMAIL_ADDRESS][DOMAIN_NAME]"
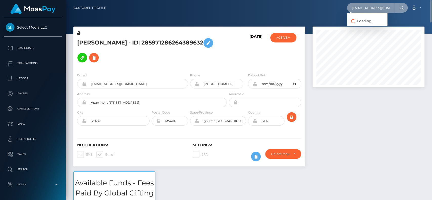
paste input "[EMAIL_ADDRESS][DOMAIN_NAME]"
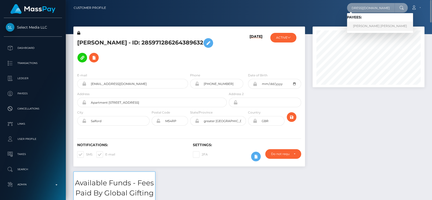
type input "[EMAIL_ADDRESS][DOMAIN_NAME]"
click at [361, 26] on link "[PERSON_NAME] [PERSON_NAME]" at bounding box center [380, 26] width 66 height 9
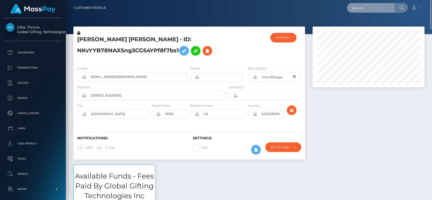
click at [358, 9] on input "text" at bounding box center [371, 8] width 48 height 10
paste input "[EMAIL_ADDRESS][DOMAIN_NAME]"
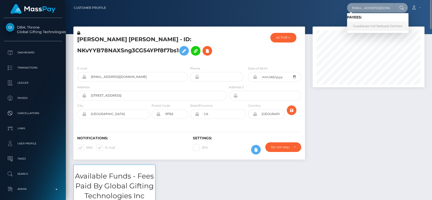
type input "starskyeuwu@gmail.com"
click at [374, 28] on link "Guadalupe Ivel Sestopal Gamero" at bounding box center [377, 26] width 61 height 9
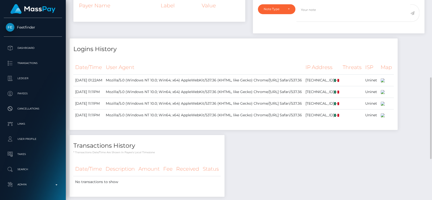
scroll to position [188, 0]
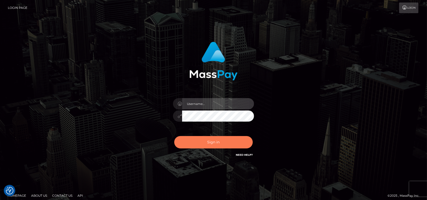
type input "petros.[PERSON_NAME]"
click at [200, 143] on button "Sign in" at bounding box center [213, 142] width 78 height 12
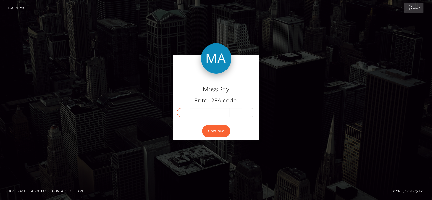
click at [182, 111] on input "text" at bounding box center [183, 112] width 13 height 9
type input "8"
type input "7"
type input "4"
click at [220, 112] on input "text" at bounding box center [222, 112] width 13 height 9
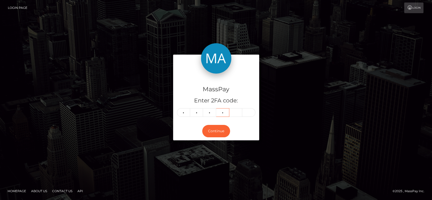
type input "8"
type input "3"
type input "9"
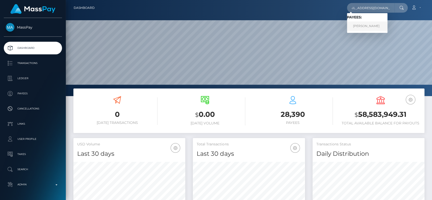
type input "[EMAIL_ADDRESS][DOMAIN_NAME]"
click at [375, 25] on link "NICHOLE KATELYN KAUTZ" at bounding box center [367, 26] width 40 height 9
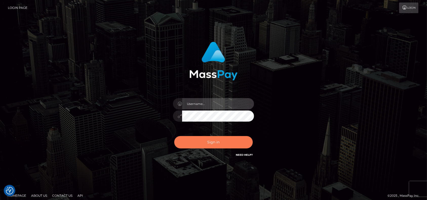
type input "petros.kidane"
click at [204, 141] on button "Sign in" at bounding box center [213, 142] width 78 height 12
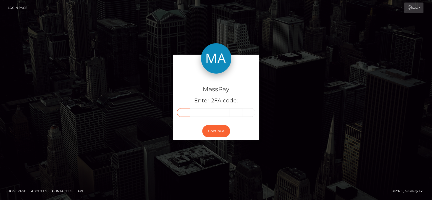
click at [177, 110] on input "text" at bounding box center [183, 112] width 13 height 9
type input "2"
type input "3"
type input "8"
type input "9"
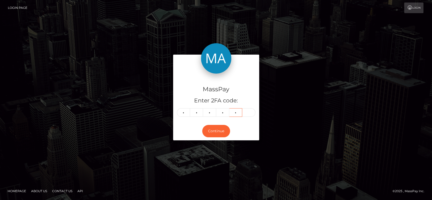
type input "5"
type input "1"
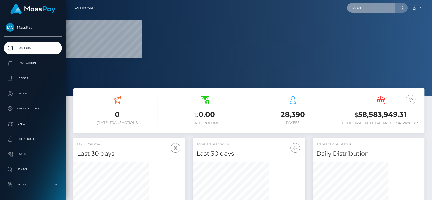
click at [374, 8] on input "text" at bounding box center [371, 8] width 48 height 10
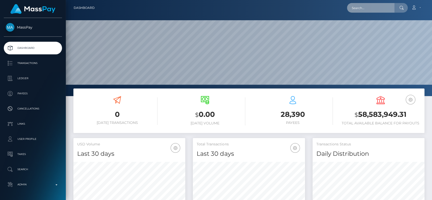
scroll to position [89, 112]
paste input "[EMAIL_ADDRESS][DOMAIN_NAME]"
click at [371, 4] on input "[EMAIL_ADDRESS][DOMAIN_NAME]" at bounding box center [371, 8] width 48 height 10
paste input "Phượng [PERSON_NAME]"
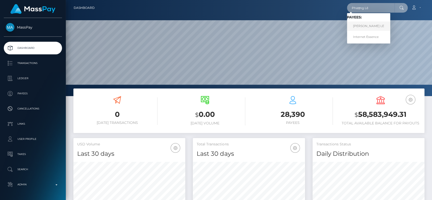
type input "Phượng Lê"
click at [385, 25] on link "[PERSON_NAME] LE" at bounding box center [368, 26] width 43 height 9
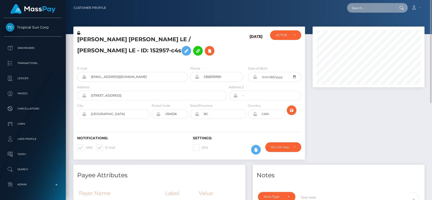
click at [369, 4] on input "text" at bounding box center [371, 8] width 48 height 10
paste input "Phượng Lê Thị Kim"
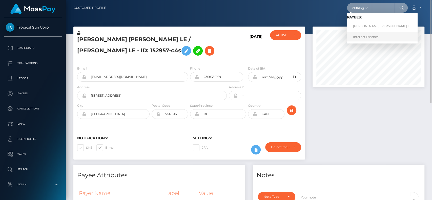
type input "Phượng Lê"
click at [373, 36] on link "Internet Essence" at bounding box center [382, 36] width 71 height 9
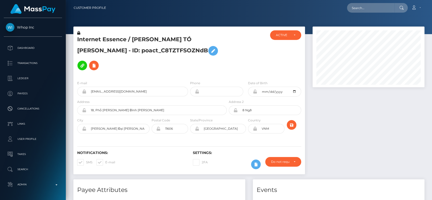
scroll to position [61, 112]
